Goal: Task Accomplishment & Management: Use online tool/utility

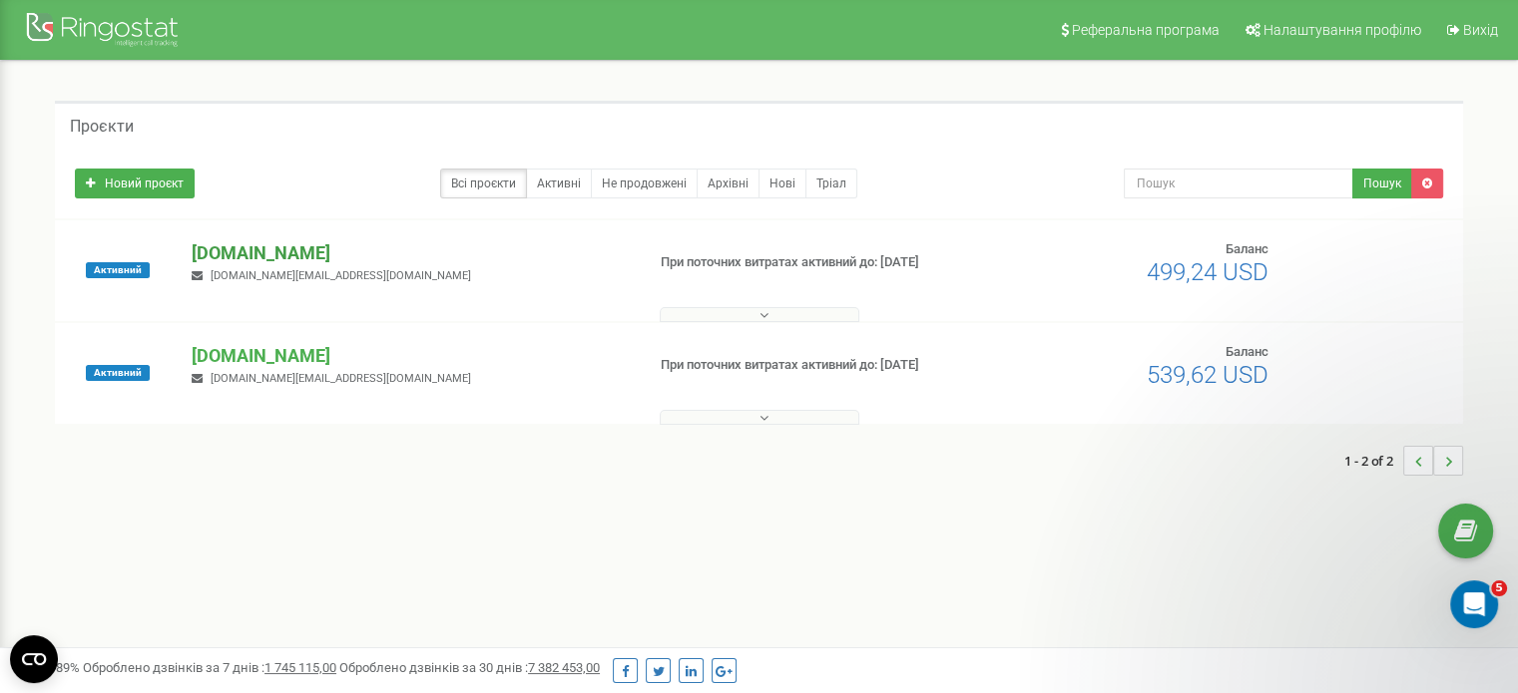
click at [298, 252] on p "[DOMAIN_NAME]" at bounding box center [410, 253] width 436 height 26
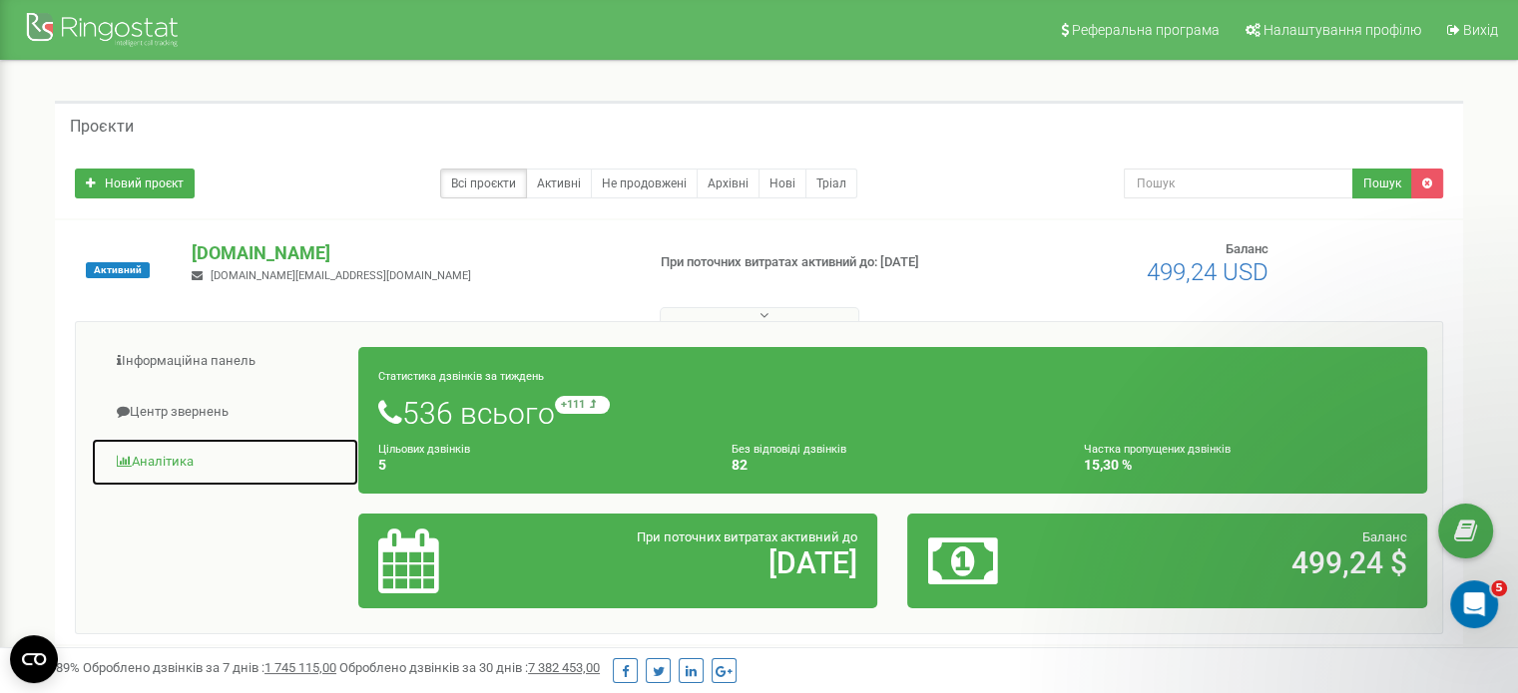
click at [180, 464] on link "Аналiтика" at bounding box center [225, 462] width 268 height 49
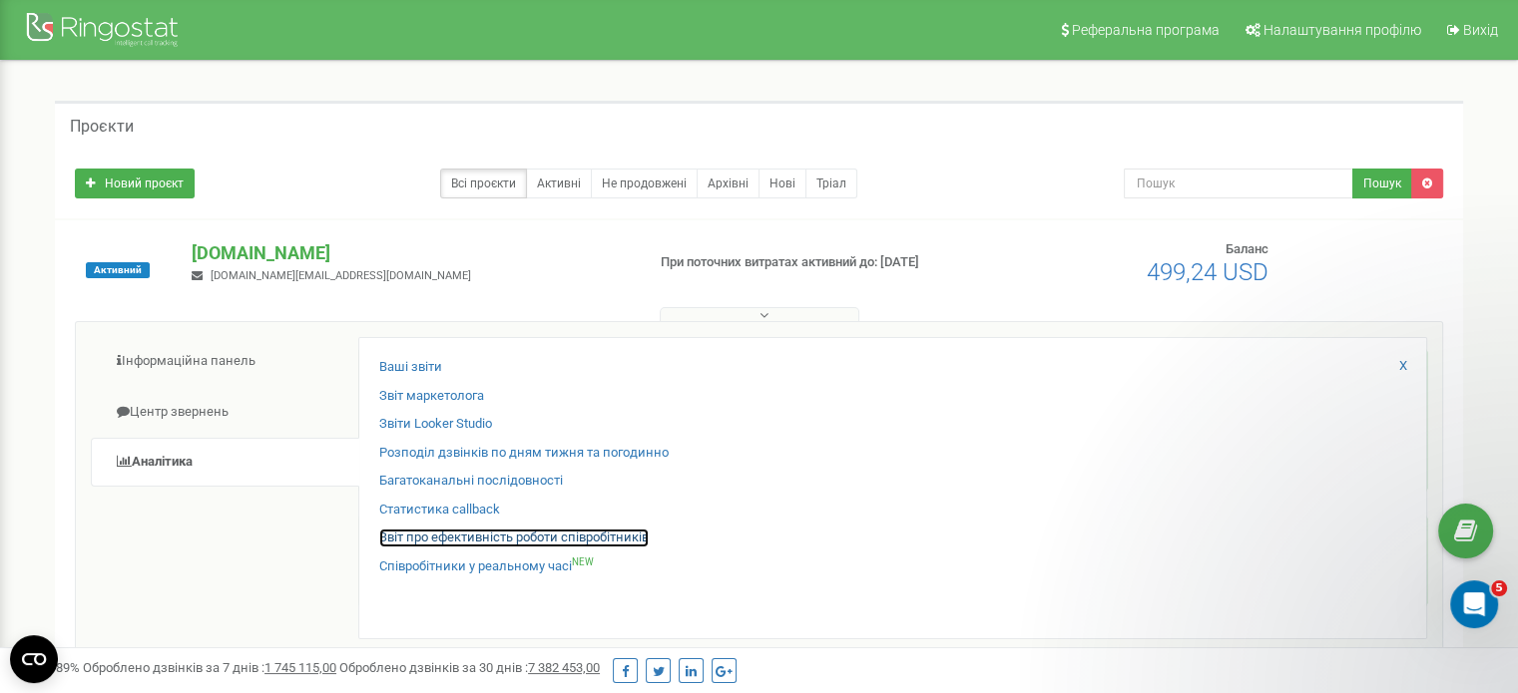
click at [422, 541] on link "Звіт про ефективність роботи співробітників" at bounding box center [513, 538] width 269 height 19
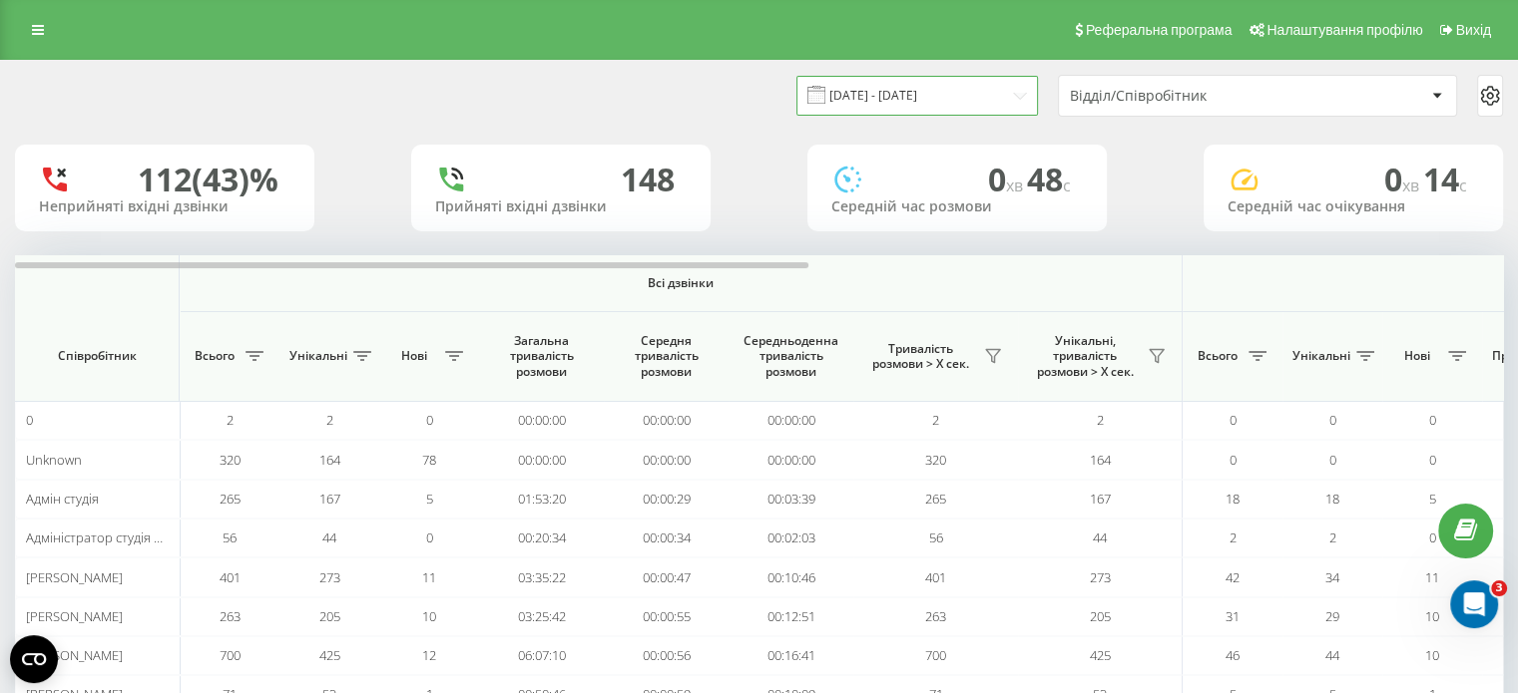
click at [1011, 105] on input "[DATE] - [DATE]" at bounding box center [916, 95] width 241 height 39
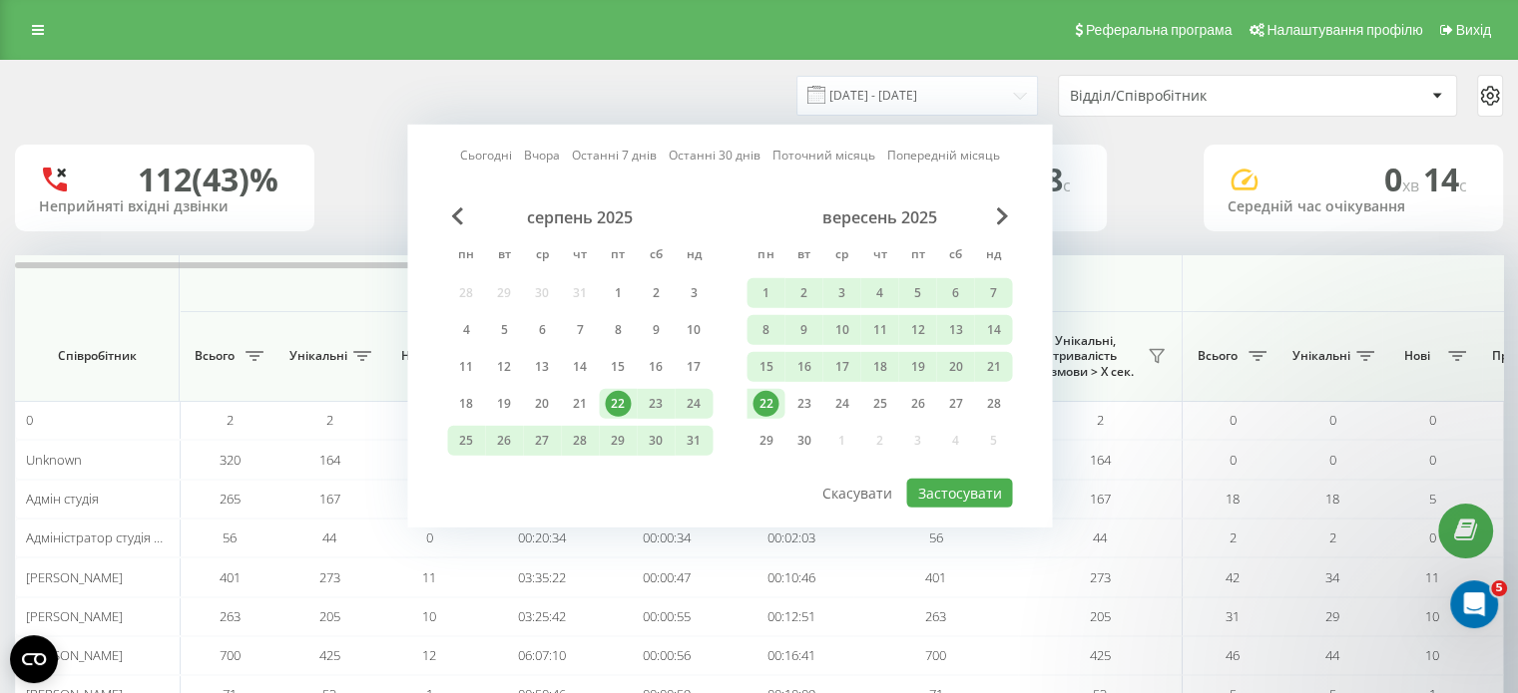
click at [769, 401] on div "22" at bounding box center [765, 404] width 26 height 26
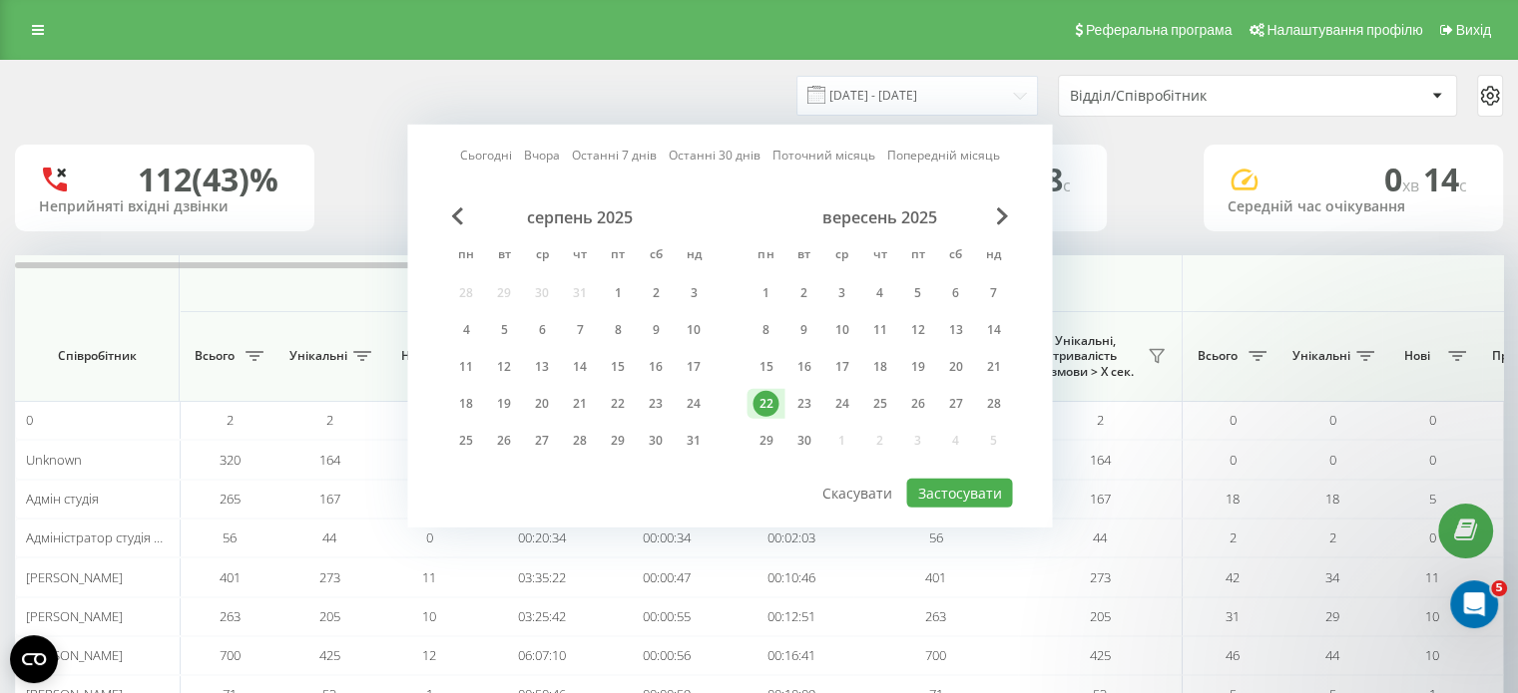
click at [769, 401] on div "22" at bounding box center [765, 404] width 26 height 26
click at [955, 490] on button "Застосувати" at bounding box center [959, 493] width 106 height 29
type input "[DATE] - [DATE]"
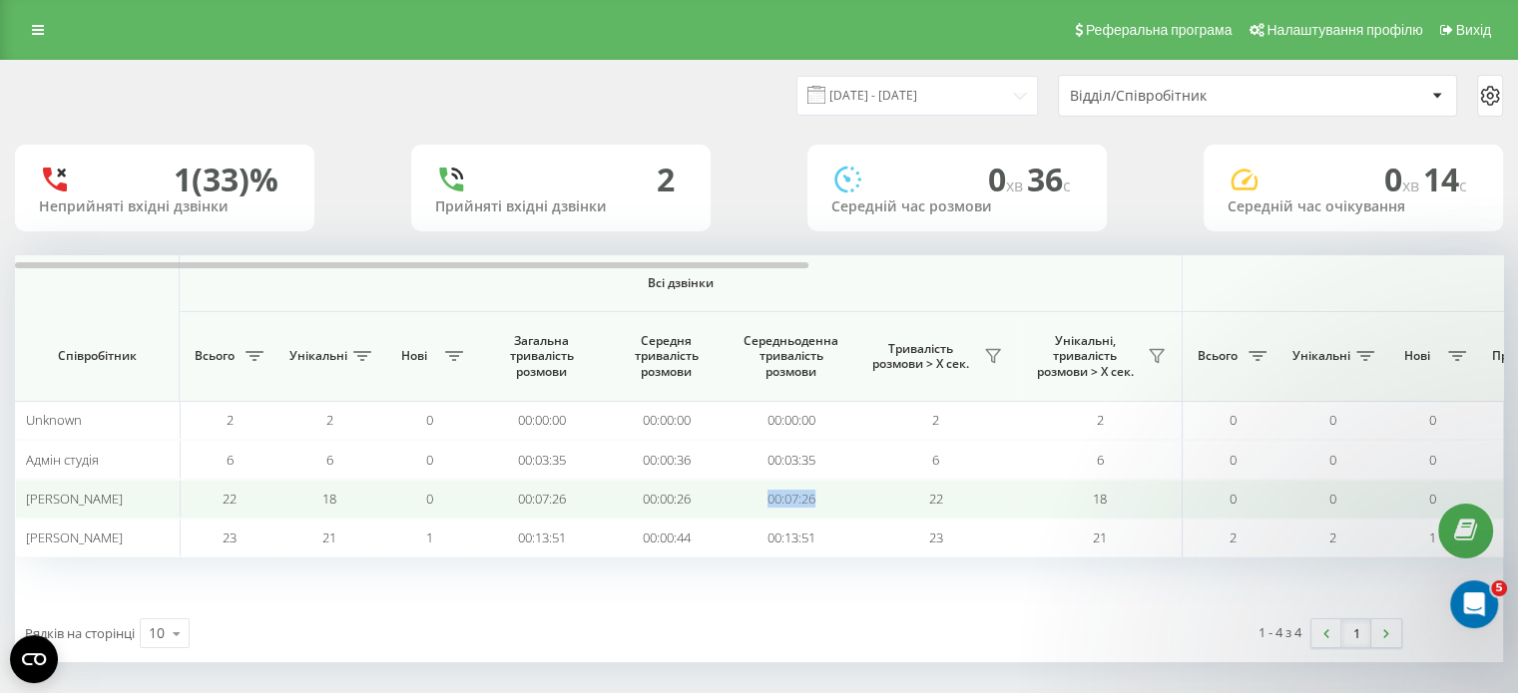
copy td "00:07:26"
drag, startPoint x: 759, startPoint y: 496, endPoint x: 854, endPoint y: 503, distance: 95.0
click at [854, 503] on tr "[PERSON_NAME] 22 18 0 00:07:26 00:00:26 00:07:26 22 18 0 0 0 0 0 0 00:00:00 22 …" at bounding box center [1407, 499] width 2784 height 39
